Goal: Task Accomplishment & Management: Manage account settings

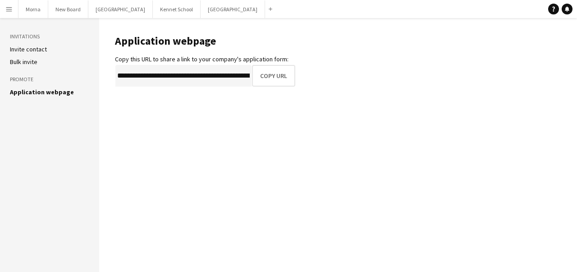
click at [13, 12] on button "Menu" at bounding box center [9, 9] width 18 height 18
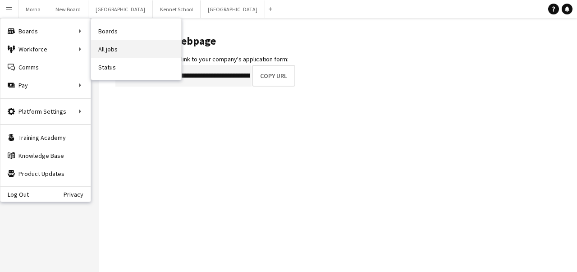
click at [104, 47] on link "All jobs" at bounding box center [136, 49] width 90 height 18
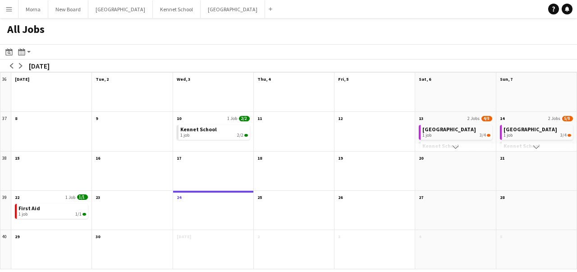
click at [4, 11] on button "Menu" at bounding box center [9, 9] width 18 height 18
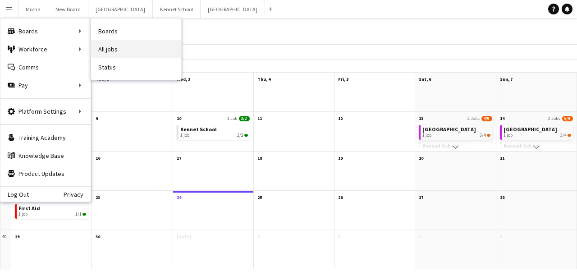
click at [137, 48] on link "All jobs" at bounding box center [136, 49] width 90 height 18
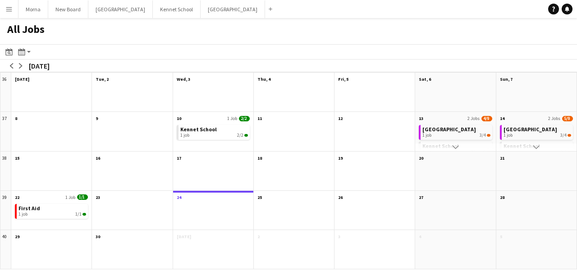
click at [6, 9] on app-icon "Menu" at bounding box center [8, 8] width 7 height 7
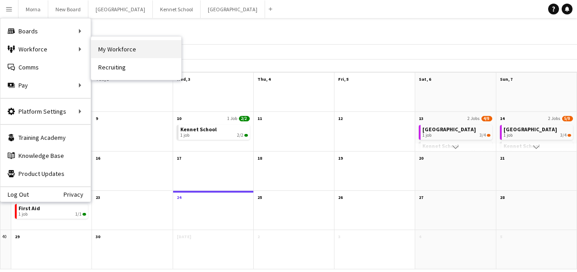
click at [108, 48] on link "My Workforce" at bounding box center [136, 49] width 90 height 18
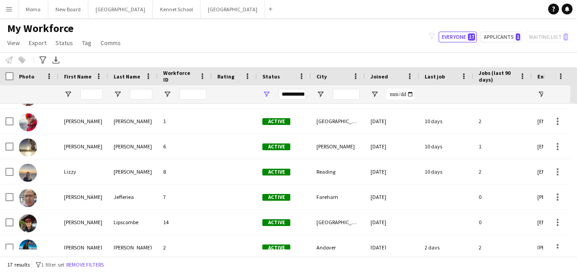
scroll to position [283, 0]
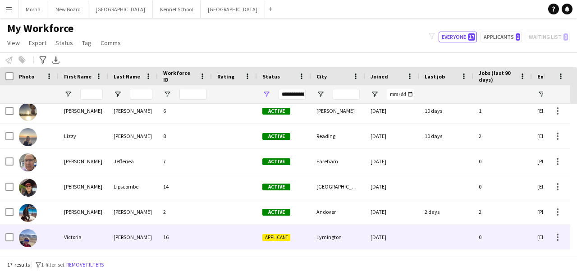
click at [258, 238] on div "Applicant" at bounding box center [284, 236] width 54 height 25
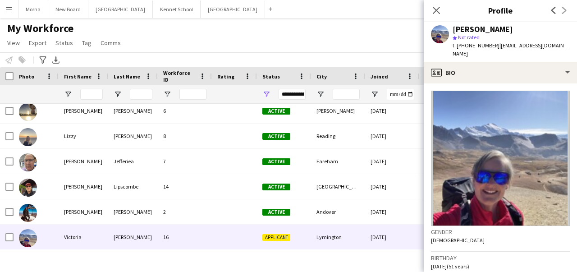
scroll to position [321, 0]
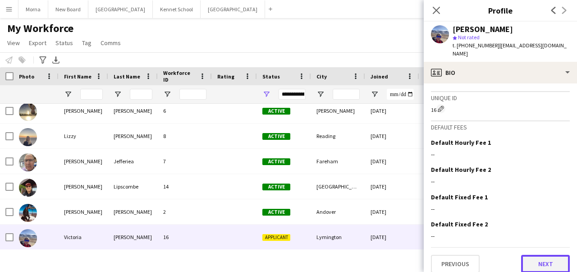
click at [543, 257] on button "Next" at bounding box center [545, 263] width 49 height 18
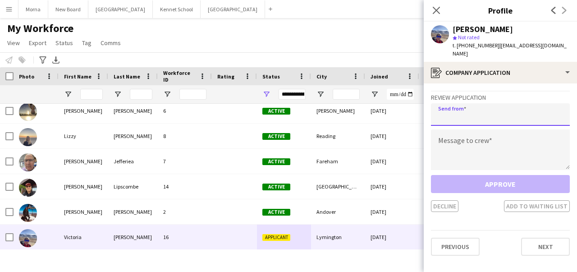
click at [481, 109] on input "email" at bounding box center [500, 114] width 139 height 23
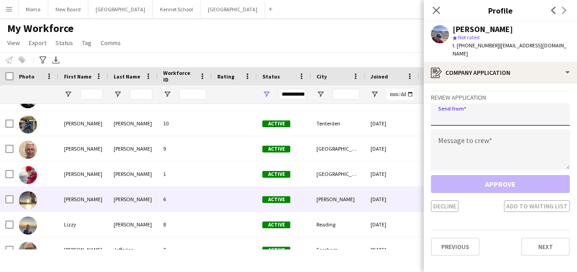
scroll to position [193, 0]
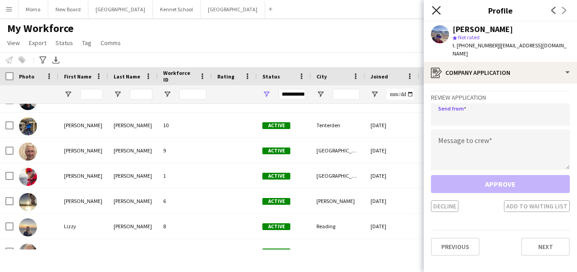
click at [435, 10] on icon "Close pop-in" at bounding box center [435, 10] width 9 height 9
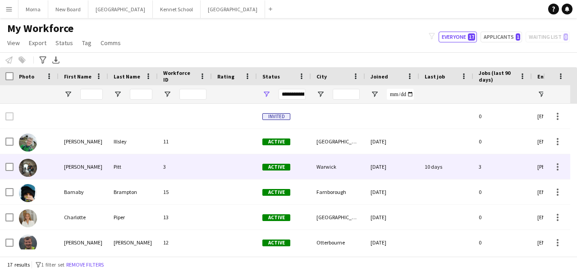
scroll to position [0, 0]
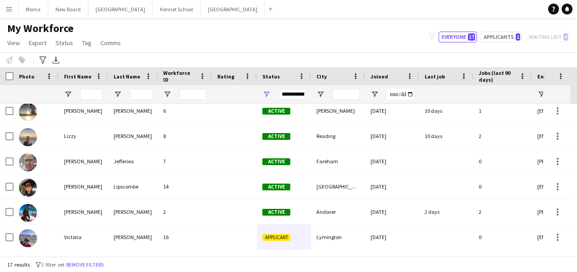
click at [8, 9] on app-icon "Menu" at bounding box center [8, 8] width 7 height 7
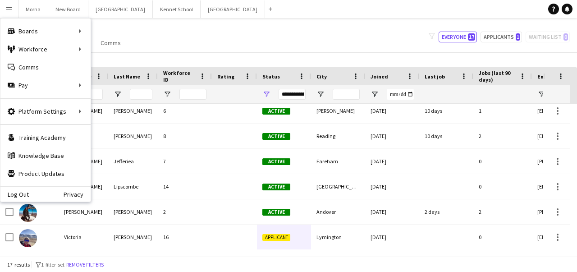
click at [126, 61] on div "Notify workforce Add to tag Select at least one crew to tag him or her. Advance…" at bounding box center [288, 59] width 577 height 15
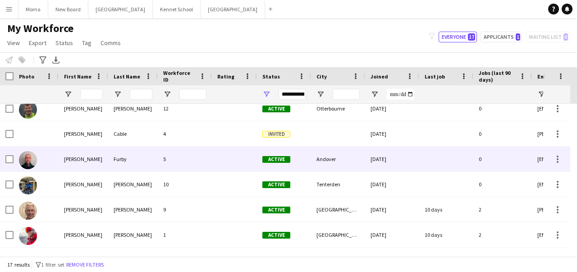
scroll to position [135, 0]
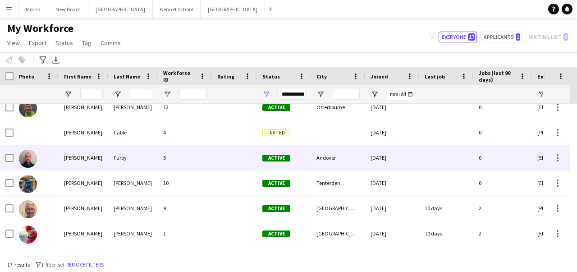
click at [109, 163] on div "Furby" at bounding box center [133, 157] width 50 height 25
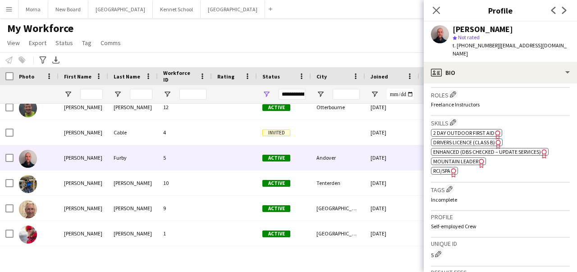
scroll to position [225, 0]
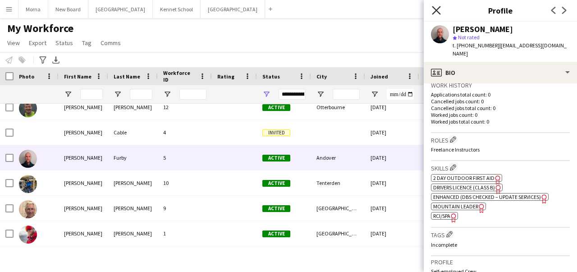
click at [434, 11] on icon at bounding box center [435, 10] width 9 height 9
